Goal: Task Accomplishment & Management: Manage account settings

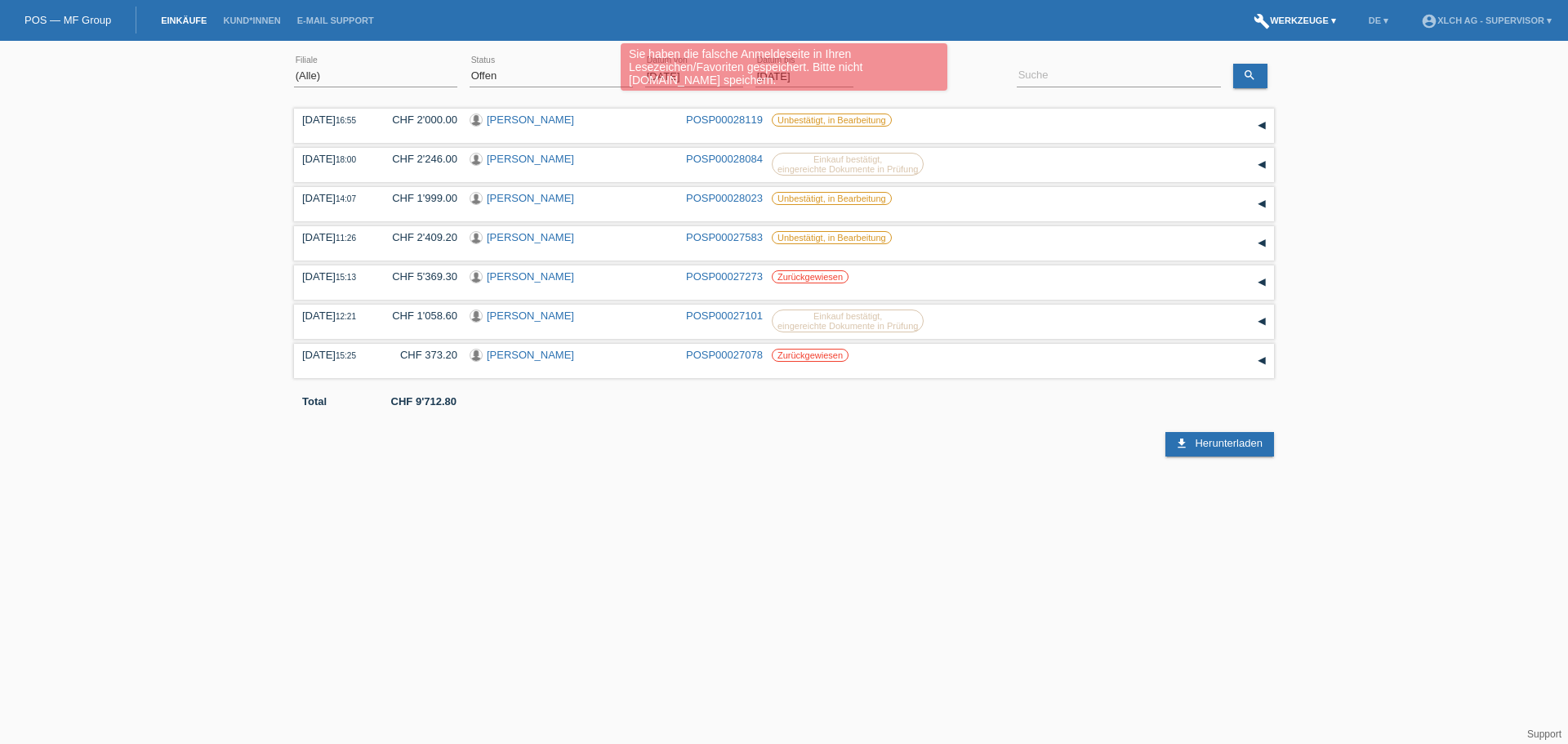
click at [1314, 22] on link "build Werkzeuge ▾" at bounding box center [1294, 21] width 99 height 9
click at [1289, 81] on span "Einstellungen" at bounding box center [1296, 86] width 69 height 20
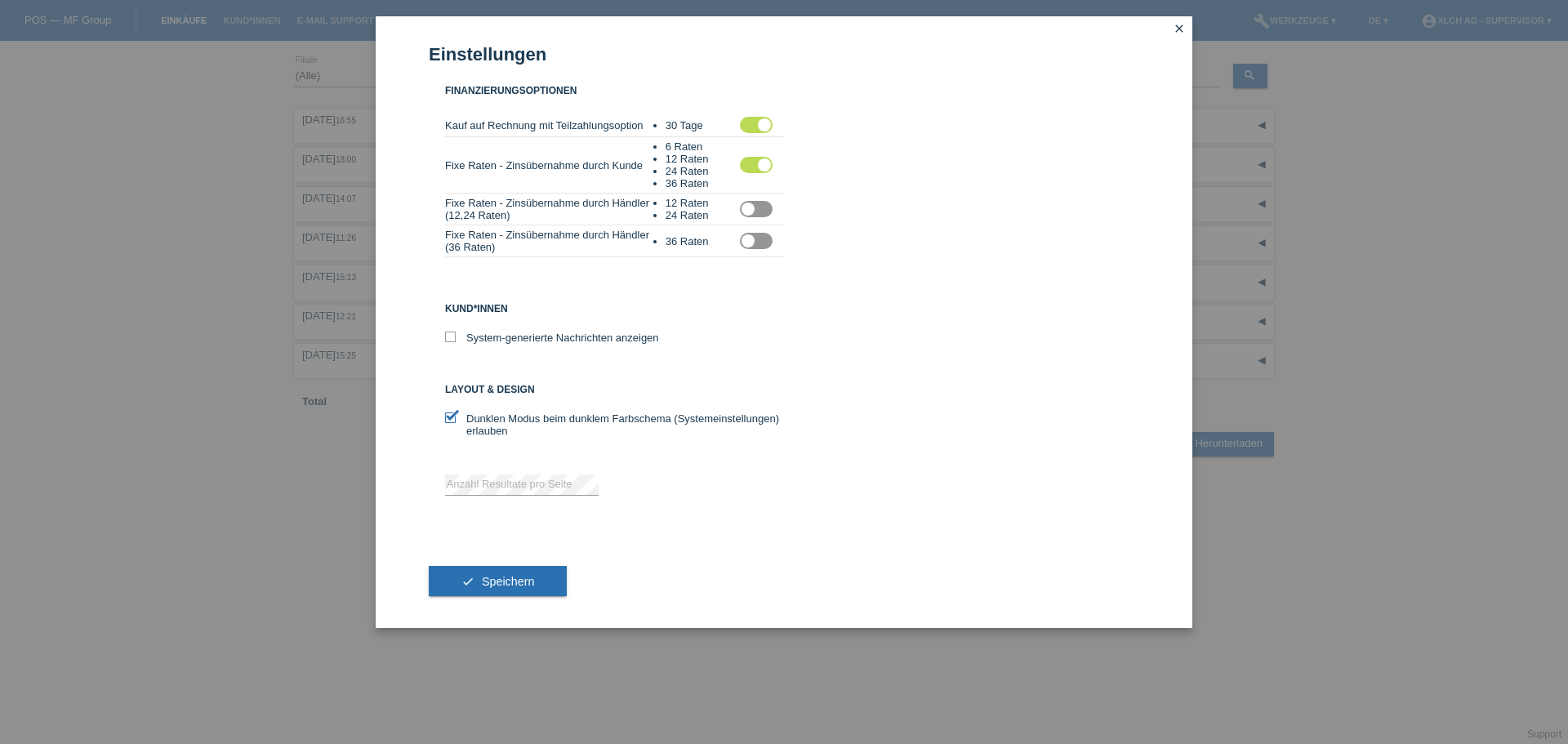
click at [746, 240] on label at bounding box center [755, 240] width 33 height 16
click at [0, 0] on input "checkbox" at bounding box center [0, 0] width 0 height 0
click at [497, 578] on span "Speichern" at bounding box center [508, 582] width 53 height 13
